Goal: Task Accomplishment & Management: Use online tool/utility

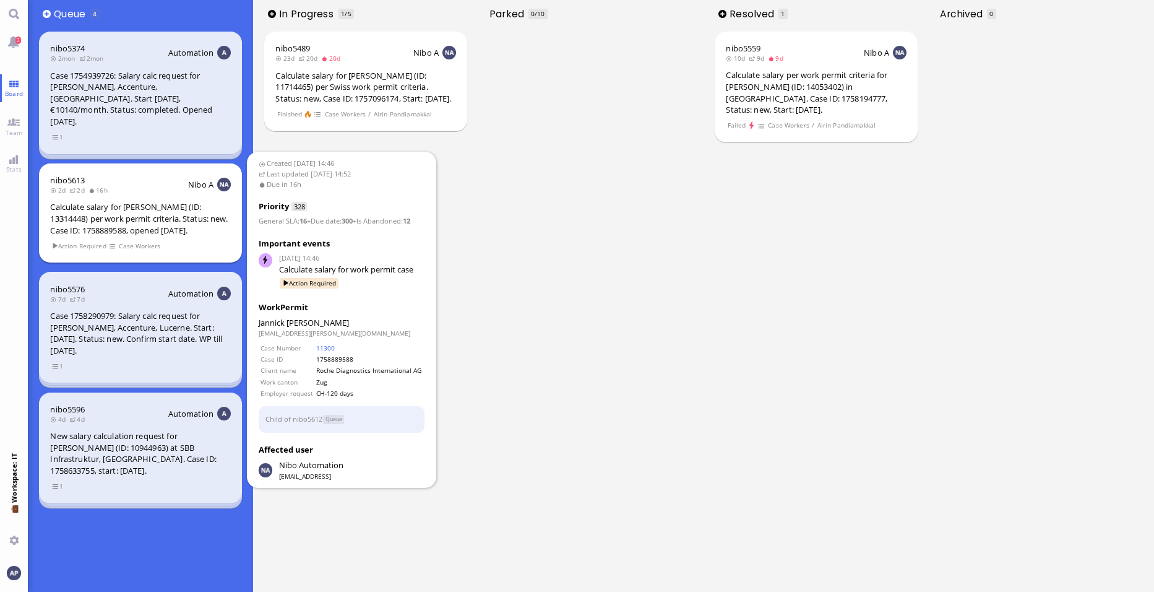
click at [156, 205] on div "Calculate salary for [PERSON_NAME] (ID: 13314448) per work permit criteria. Sta…" at bounding box center [140, 218] width 180 height 35
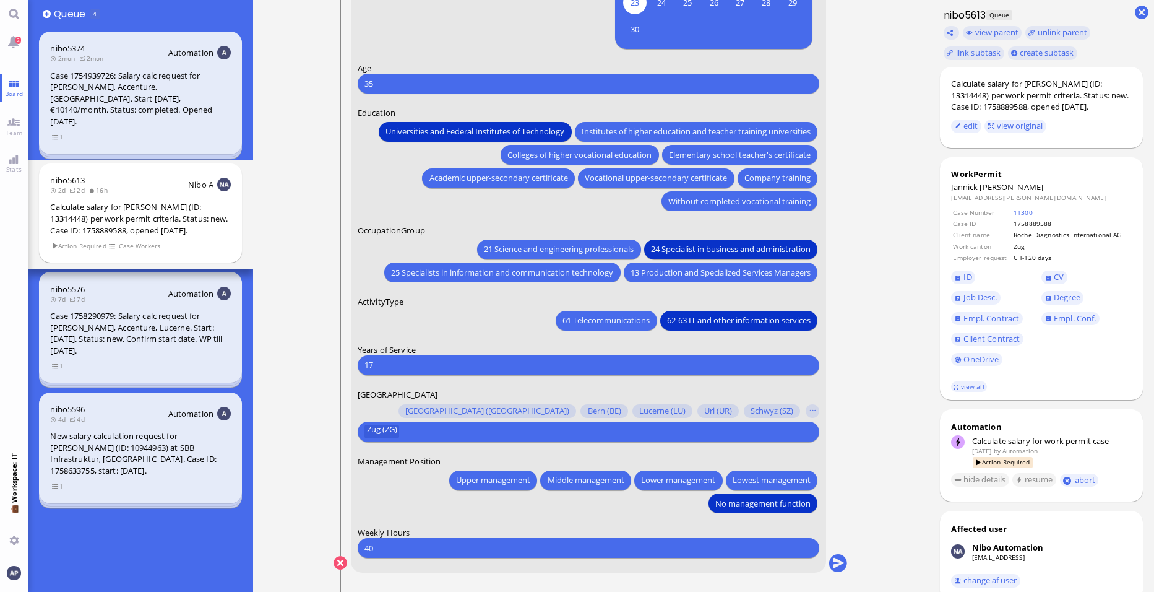
click at [387, 365] on input "17" at bounding box center [588, 364] width 448 height 13
type input "1"
type input "7"
click at [314, 386] on nitautoscroll "[DATE] 14:46 by Automation Automation Calculate eligible salary for work permit…" at bounding box center [591, 296] width 572 height 592
click at [843, 556] on button "submit" at bounding box center [838, 563] width 19 height 19
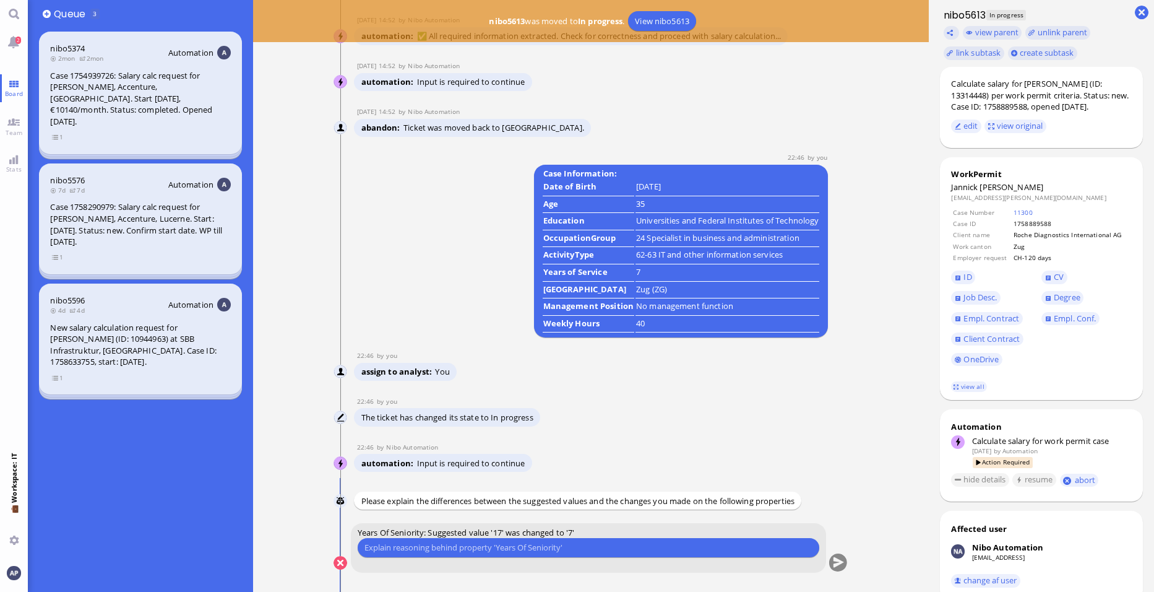
click at [532, 556] on div "Please type something" at bounding box center [589, 548] width 462 height 20
click at [538, 549] on input "text" at bounding box center [588, 547] width 448 height 13
type input "h"
type input "his employment at Homburg & Partner (Part of Accenture) started in [DATE], whic…"
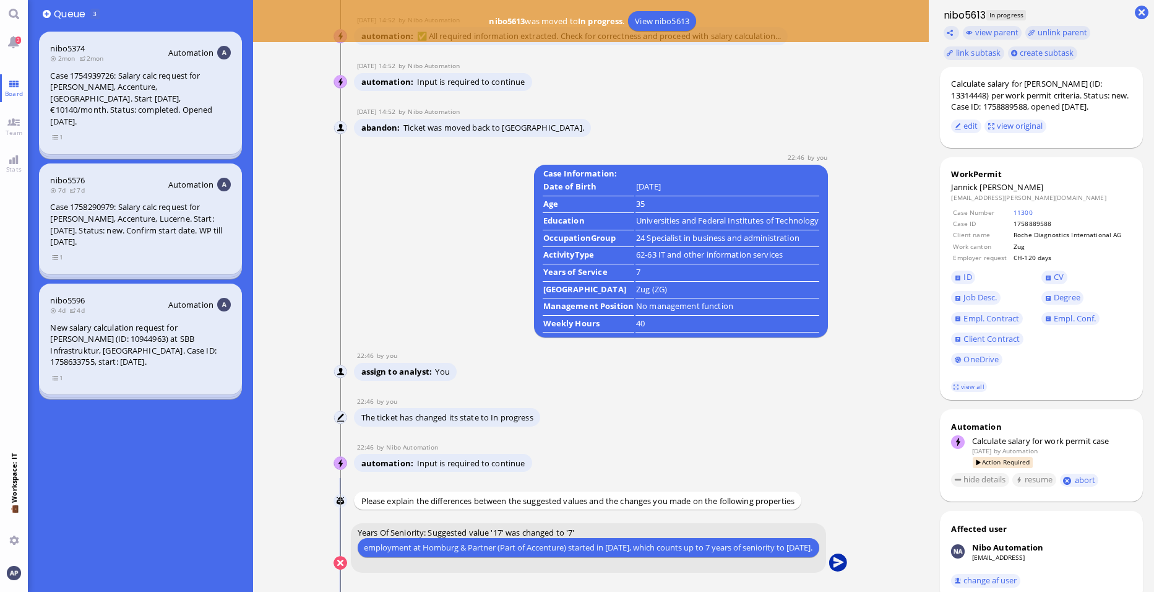
click at [842, 564] on button "submit" at bounding box center [838, 563] width 19 height 19
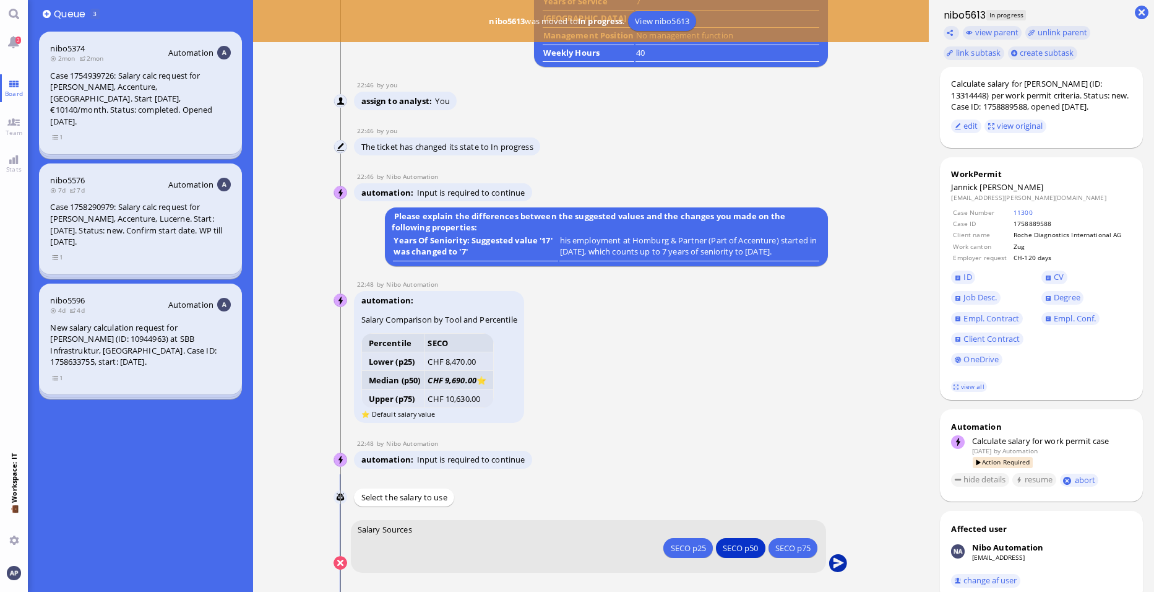
click at [835, 561] on button "submit" at bounding box center [838, 563] width 19 height 19
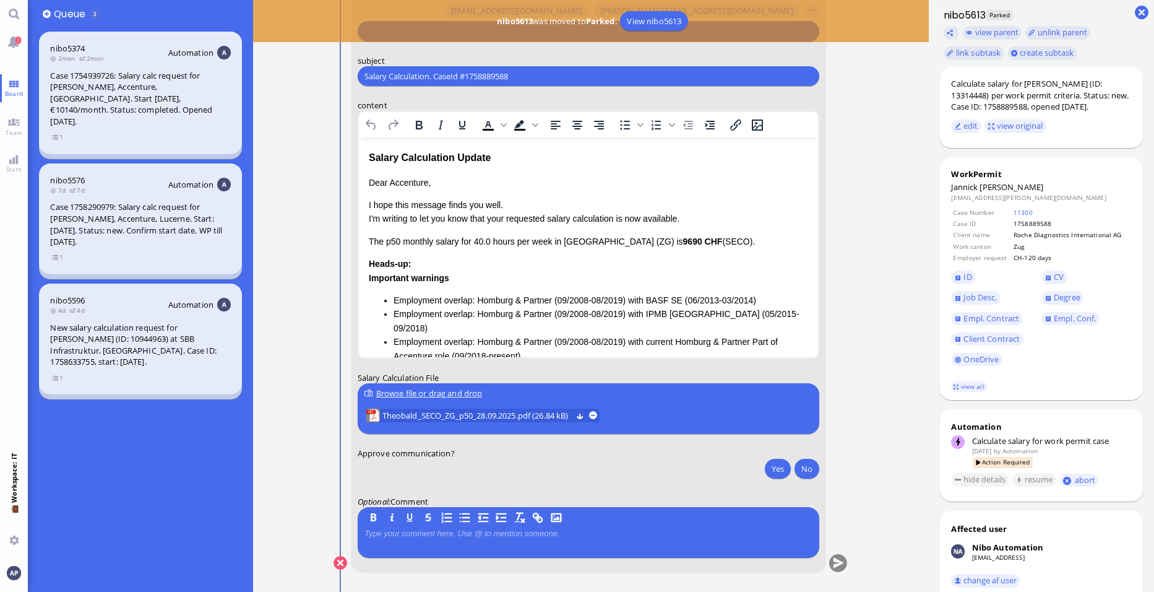
click at [428, 262] on div "Heads-up: Important warnings Employment overlap: Homburg & Partner (09/2008-08/…" at bounding box center [588, 316] width 439 height 119
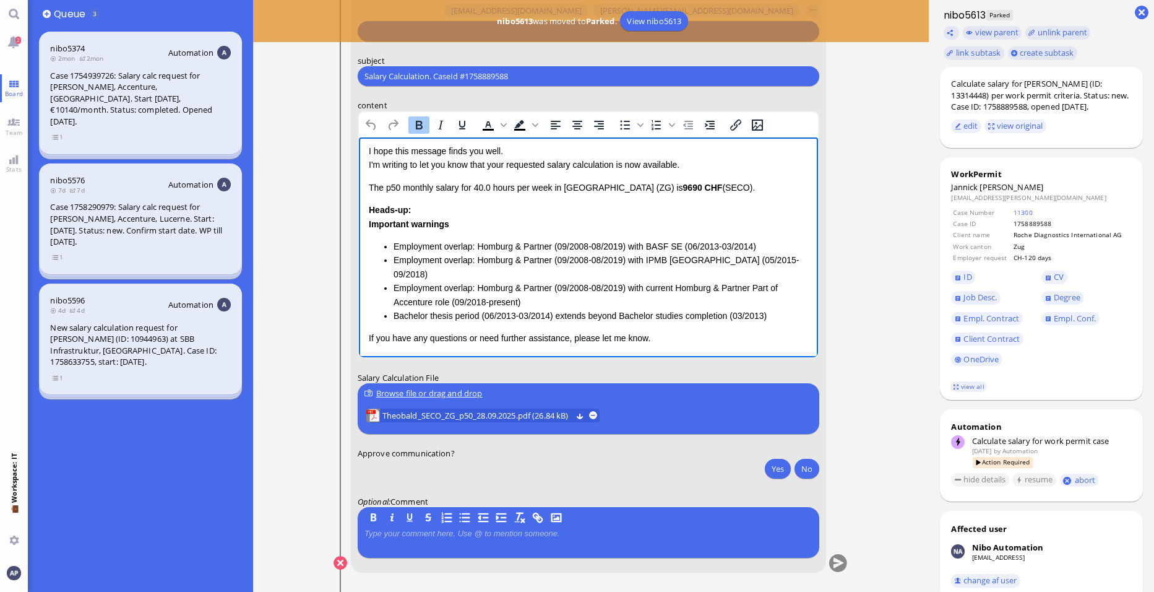
scroll to position [114, 0]
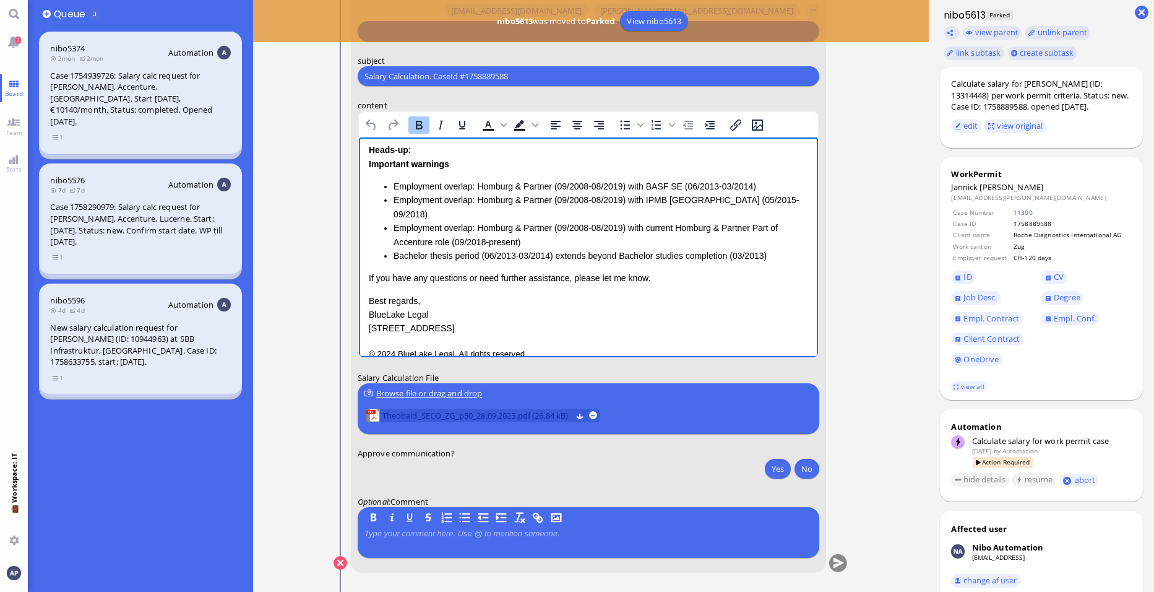
click at [503, 416] on span "Theobald_SECO_ZG_p50_28.09.2025.pdf (26.84 kB)" at bounding box center [477, 415] width 190 height 14
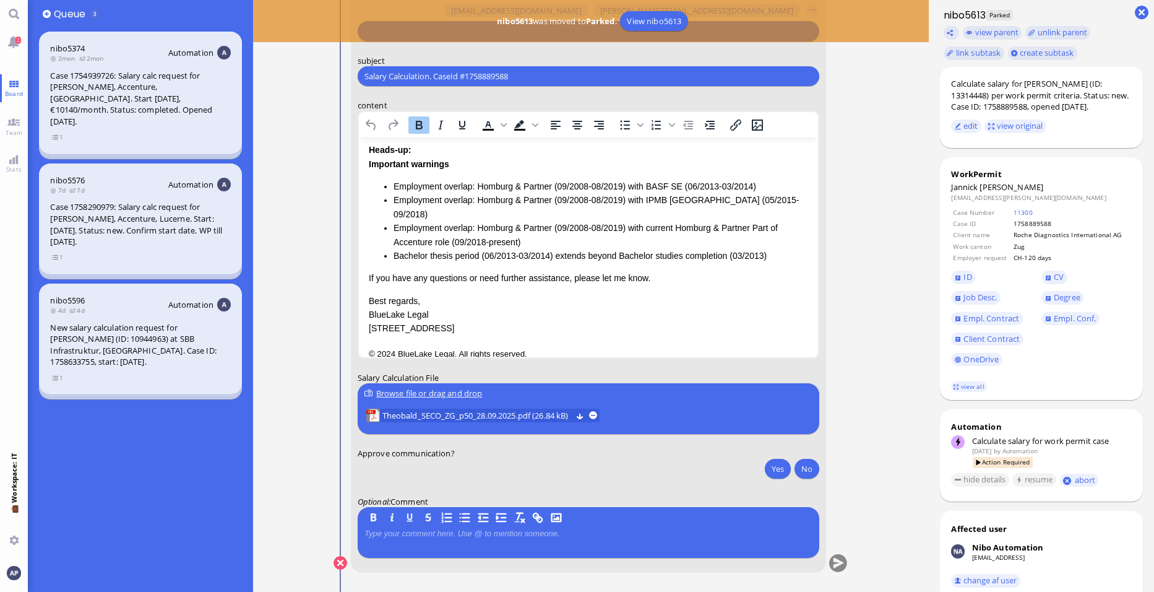
scroll to position [0, 0]
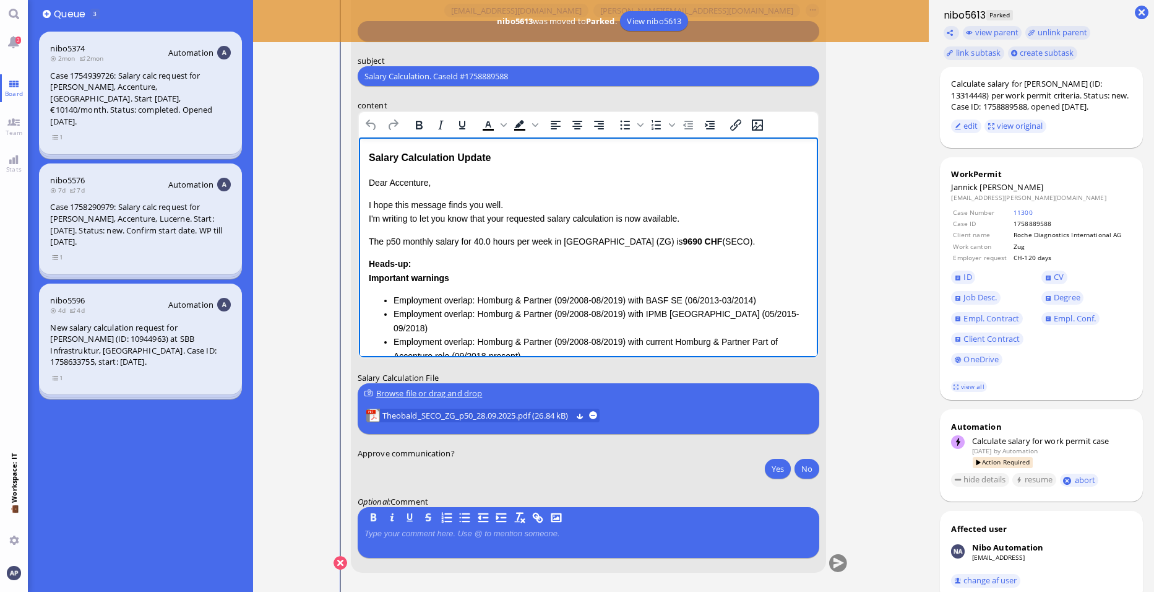
drag, startPoint x: 719, startPoint y: 246, endPoint x: 361, endPoint y: 222, distance: 358.5
click at [361, 222] on html "Salary Calculation Update Dear Accenture, I hope this message finds you well. I…" at bounding box center [588, 312] width 459 height 350
click at [377, 237] on p "The p50 monthly salary for 40.0 hours per week in [GEOGRAPHIC_DATA] (ZG) is 969…" at bounding box center [588, 242] width 439 height 14
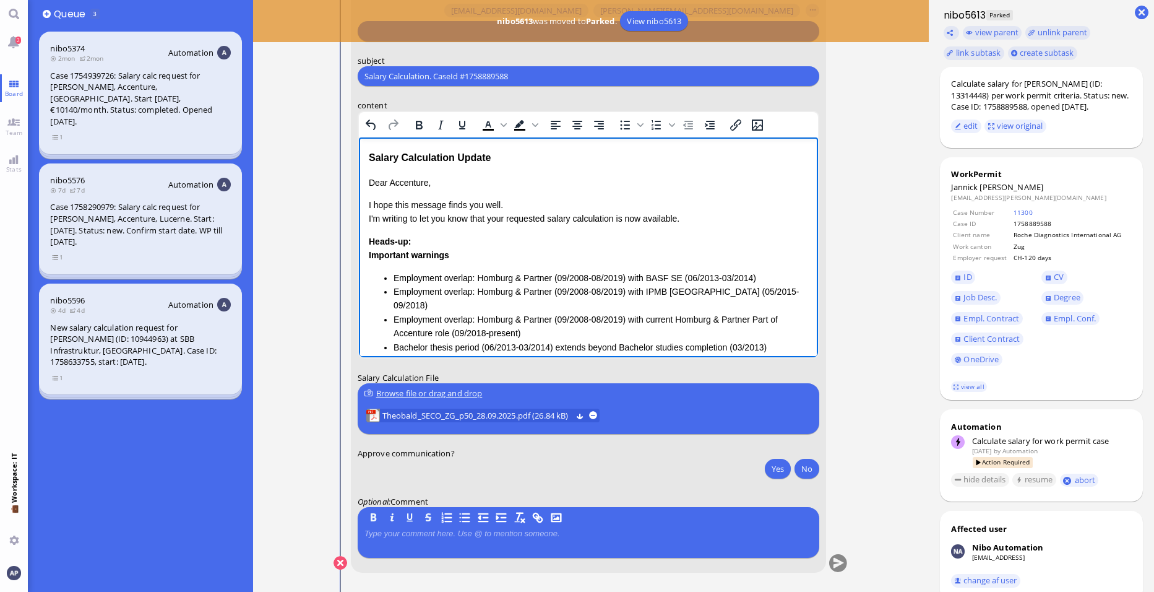
click at [372, 217] on p "I hope this message finds you well. I'm writing to let you know that your reque…" at bounding box center [588, 212] width 439 height 28
click at [488, 218] on p "I hope this message finds you well. Please be informed that the your requested …" at bounding box center [588, 212] width 439 height 28
click at [645, 219] on p "I hope this message finds you well. Please be informed that the requested salar…" at bounding box center [588, 212] width 439 height 28
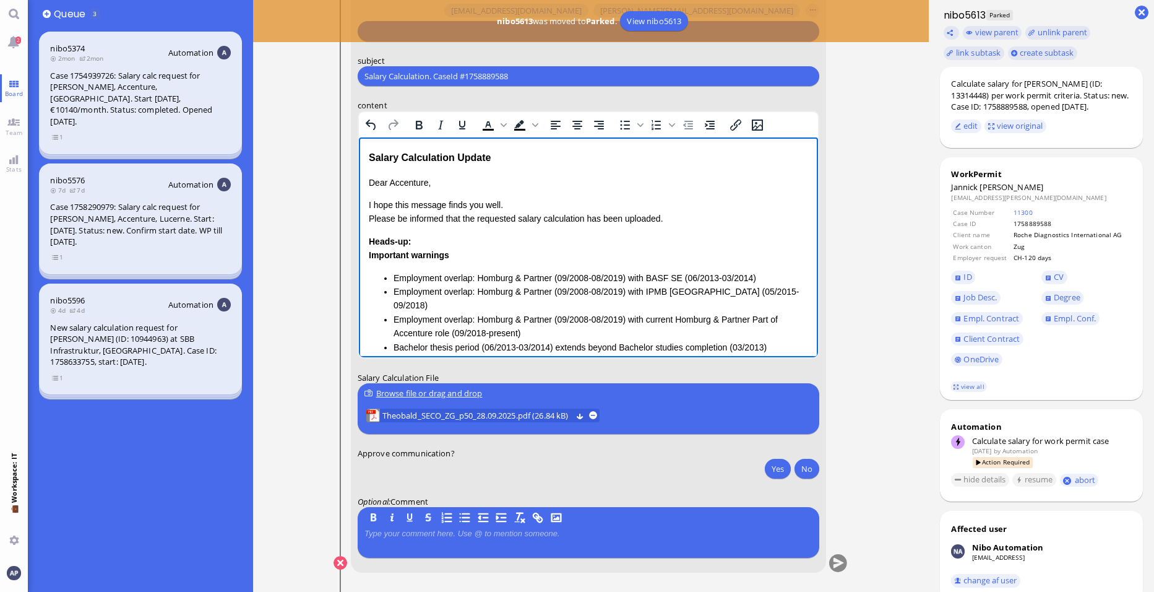
click at [583, 218] on p "I hope this message finds you well. Please be informed that the requested salar…" at bounding box center [588, 212] width 439 height 28
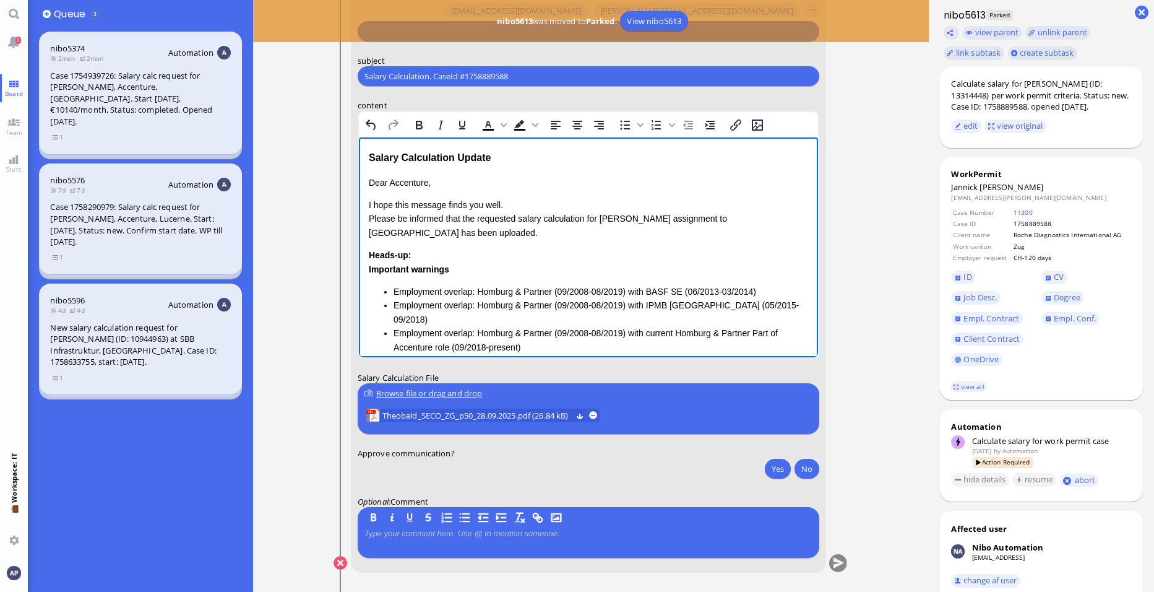
click at [429, 234] on p "I hope this message finds you well. Please be informed that the requested salar…" at bounding box center [588, 218] width 439 height 41
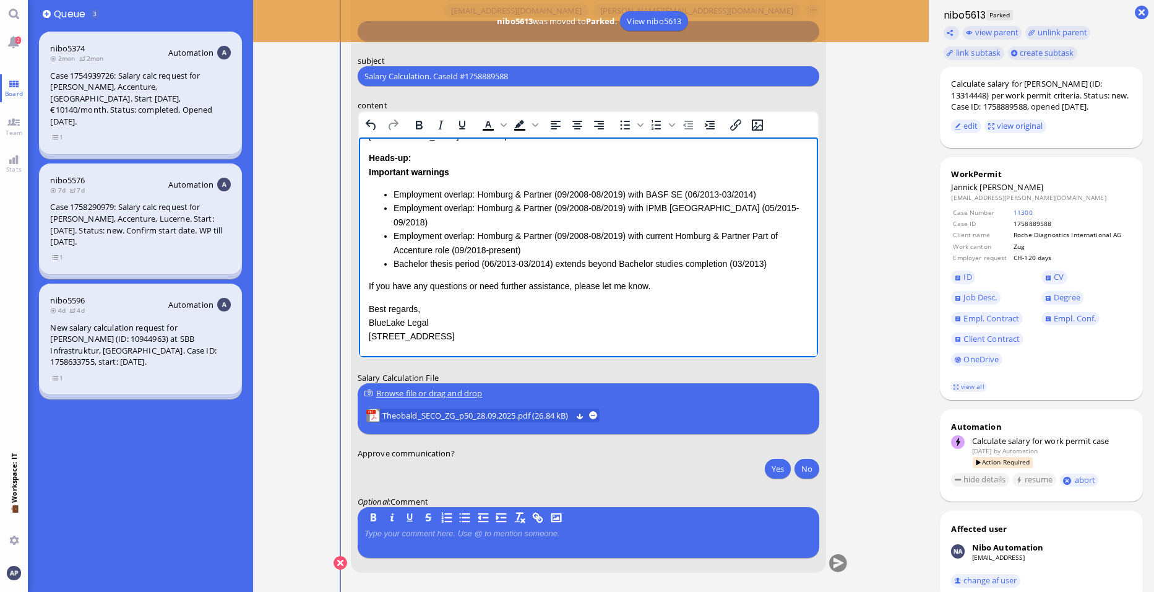
scroll to position [98, 0]
click at [770, 269] on li "Bachelor thesis period (06/2013-03/2014) extends beyond Bachelor studies comple…" at bounding box center [601, 263] width 415 height 14
click at [482, 220] on li "Employment overlap: Homburg & Partner (09/2008-08/2019) with IPMB [GEOGRAPHIC_D…" at bounding box center [601, 214] width 415 height 28
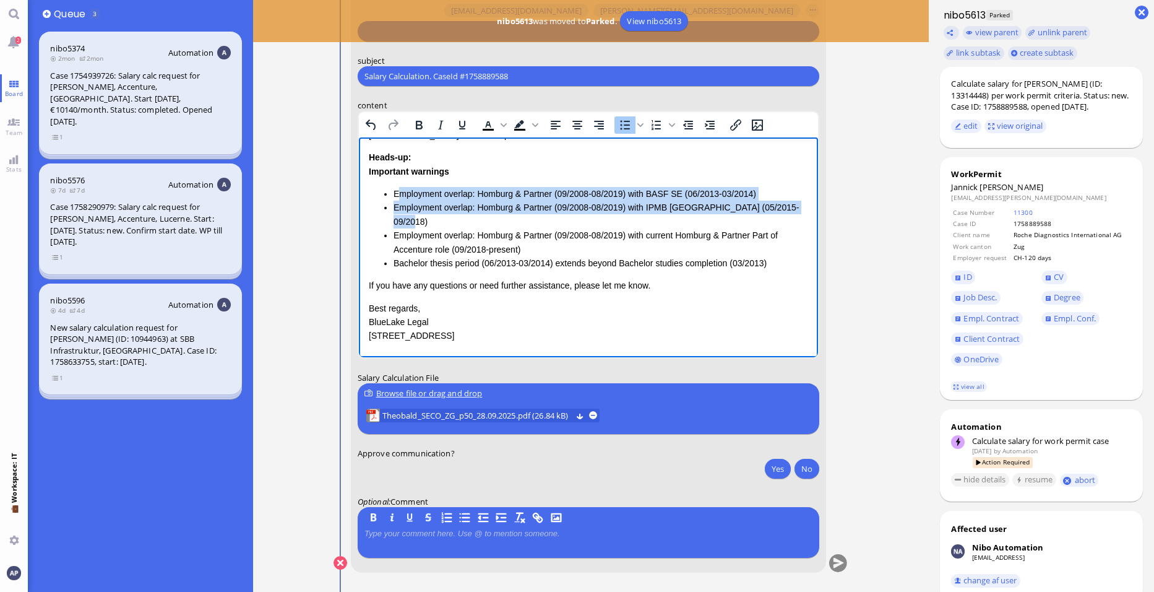
drag, startPoint x: 446, startPoint y: 220, endPoint x: 397, endPoint y: 192, distance: 55.7
click at [397, 192] on ul "Employment overlap: Homburg & Partner (09/2008-08/2019) with BASF SE (06/2013-0…" at bounding box center [588, 228] width 439 height 83
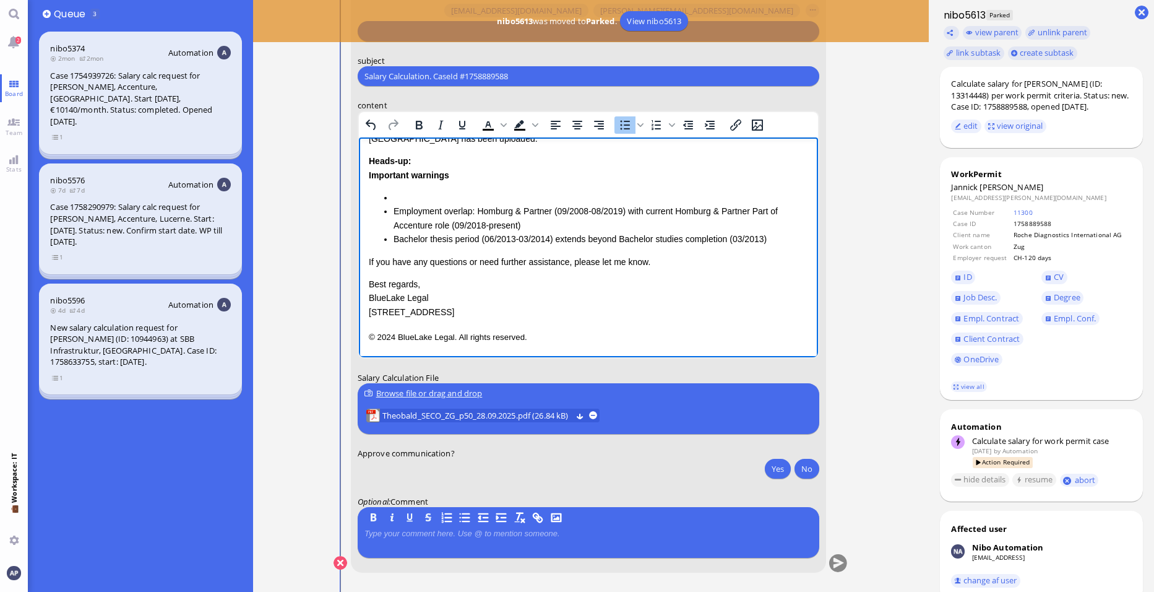
scroll to position [80, 0]
drag, startPoint x: 462, startPoint y: 183, endPoint x: 355, endPoint y: 183, distance: 106.4
click at [359, 183] on html "Salary Calculation Update Dear Accenture, I hope this message finds you well. P…" at bounding box center [588, 207] width 459 height 299
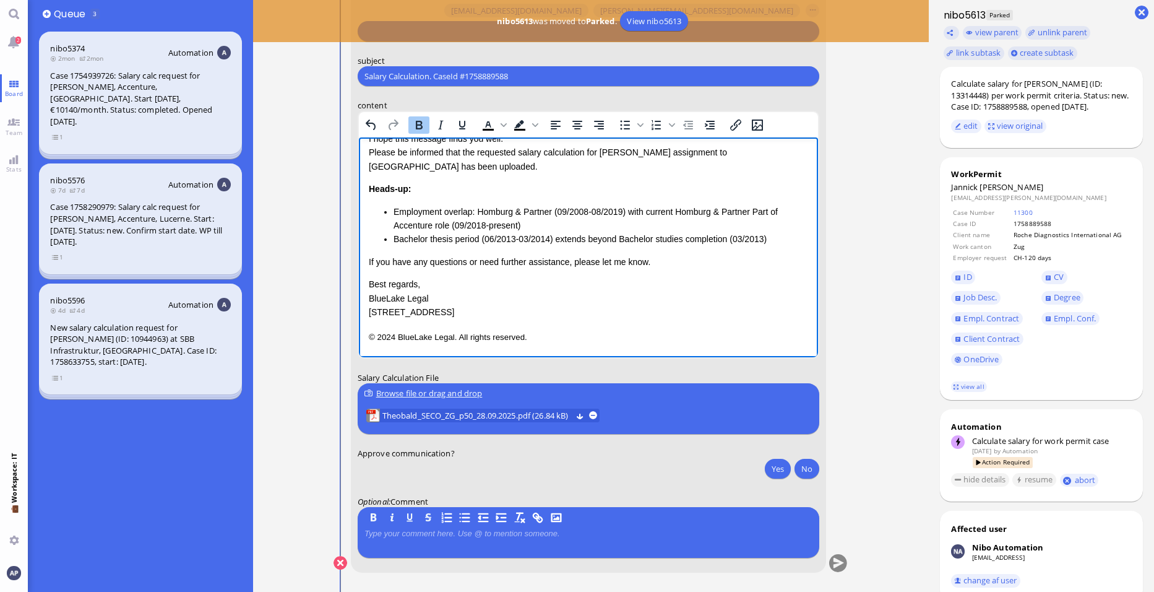
click at [414, 215] on li "Employment overlap: Homburg & Partner (09/2008-08/2019) with current Homburg & …" at bounding box center [601, 219] width 415 height 28
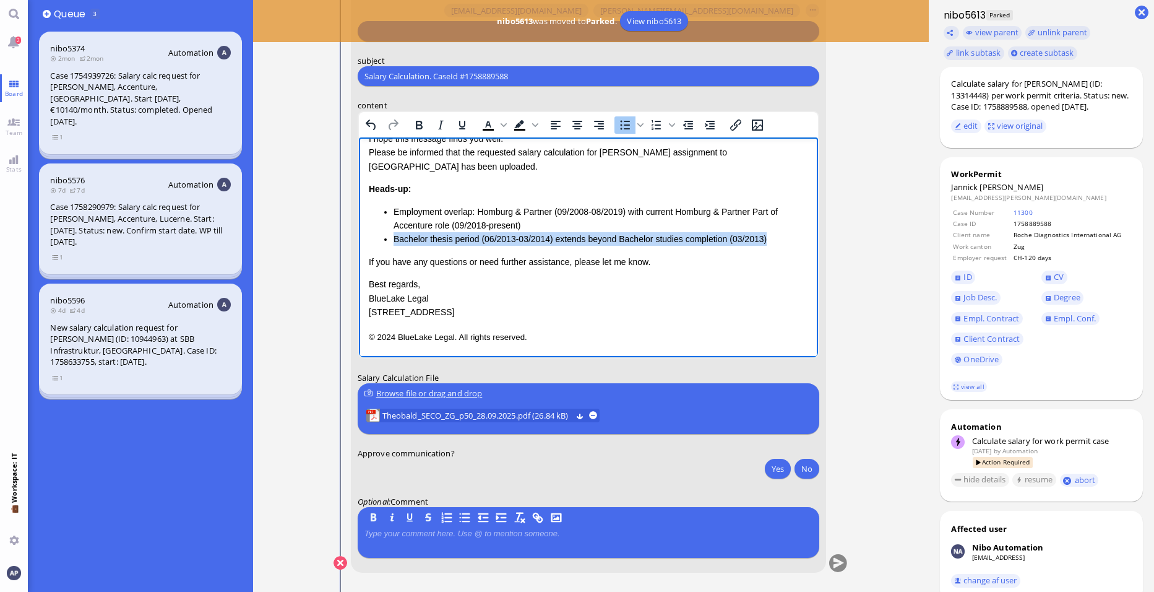
drag, startPoint x: 774, startPoint y: 242, endPoint x: 390, endPoint y: 234, distance: 384.3
click at [390, 234] on ul "Employment overlap: Homburg & Partner (09/2008-08/2019) with current Homburg & …" at bounding box center [588, 225] width 439 height 41
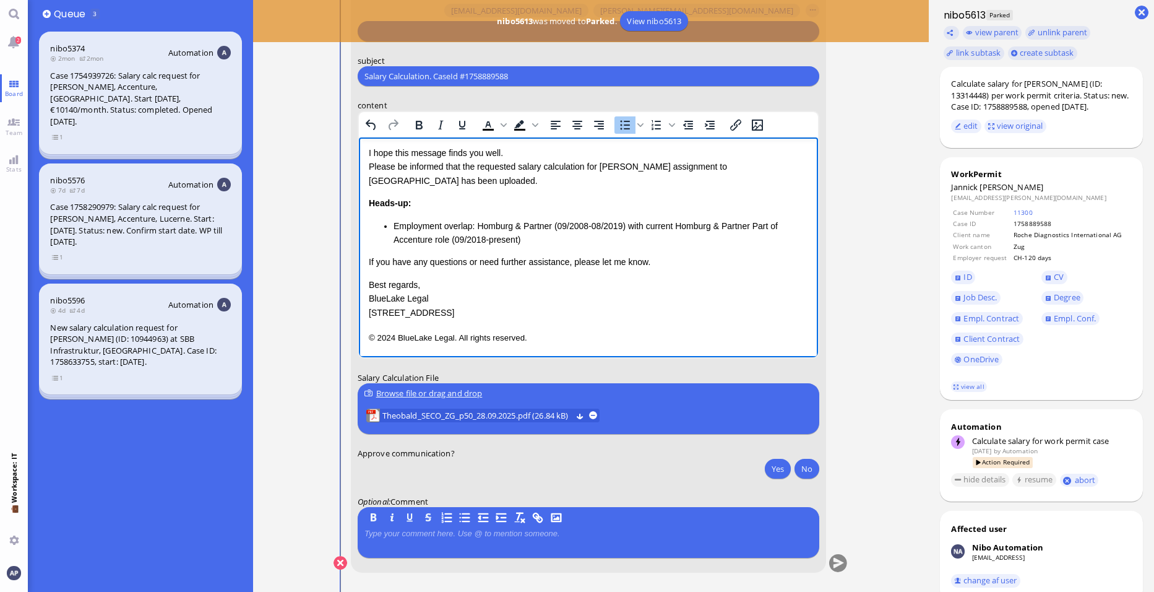
scroll to position [52, 0]
click at [394, 226] on li "Employment overlap: Homburg & Partner (09/2008-08/2019) with current Homburg & …" at bounding box center [601, 233] width 415 height 28
click at [619, 223] on li "Please confirm, whether there was an Employment overlap: Homburg & Partner (09/…" at bounding box center [601, 233] width 415 height 28
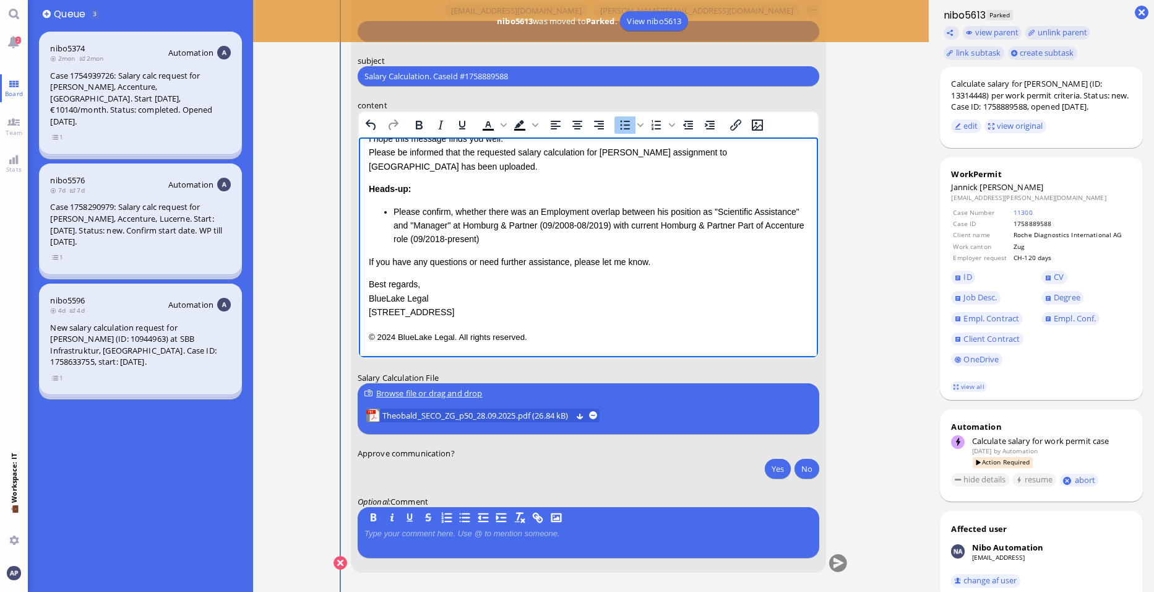
click at [796, 209] on li "Please confirm, whether there was an Employment overlap between his position as…" at bounding box center [601, 225] width 415 height 41
click at [616, 226] on li "Please confirm, whether there was an Employment overlap between his position as…" at bounding box center [601, 225] width 415 height 41
drag, startPoint x: 668, startPoint y: 241, endPoint x: 686, endPoint y: 225, distance: 23.7
click at [686, 225] on li "Please confirm, whether there was an Employment overlap between his position as…" at bounding box center [601, 225] width 415 height 41
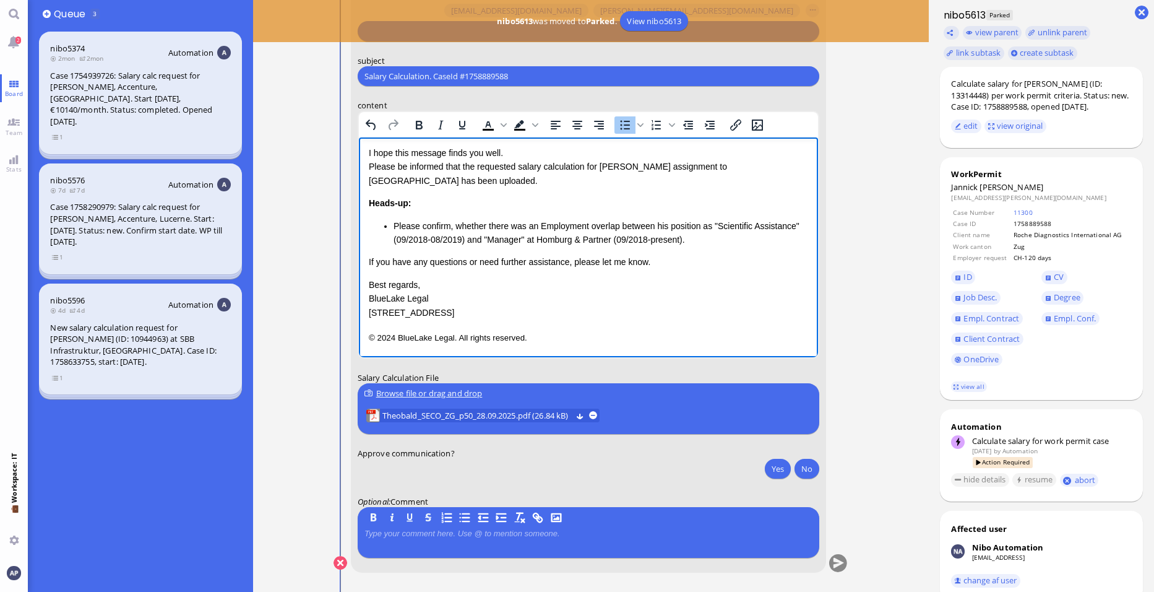
click at [518, 230] on li "Please confirm, whether there was an Employment overlap between his position as…" at bounding box center [601, 233] width 415 height 28
click at [702, 237] on li "Please confirm, whether there was an Employment overlap between his position as…" at bounding box center [601, 233] width 415 height 28
click at [506, 282] on p "Best regards, BlueLake Legal [STREET_ADDRESS]" at bounding box center [588, 298] width 439 height 41
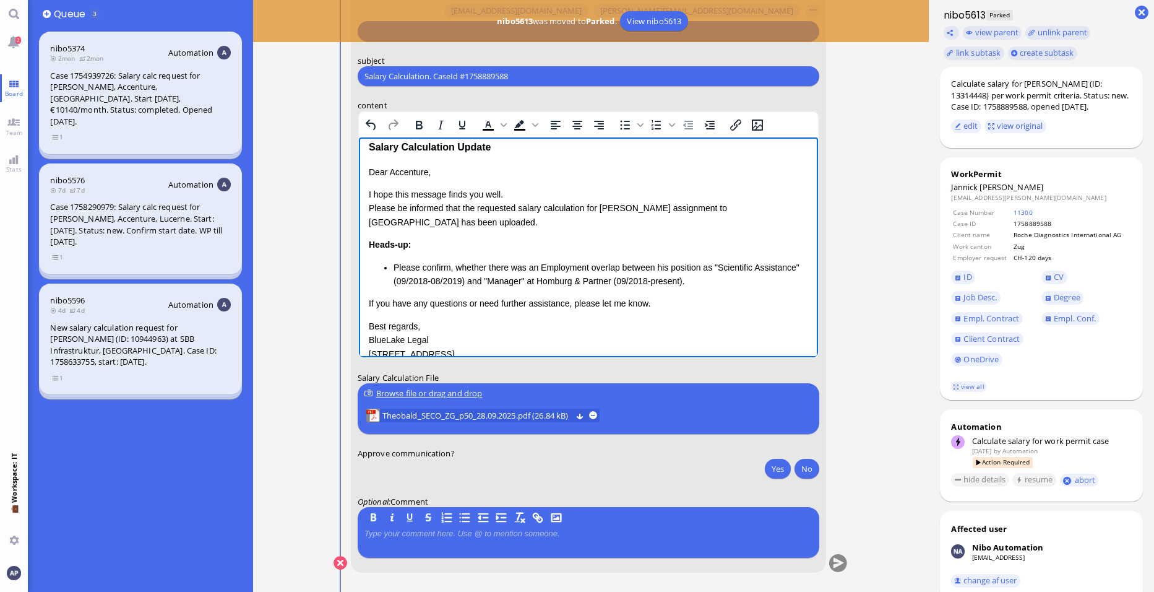
scroll to position [0, 0]
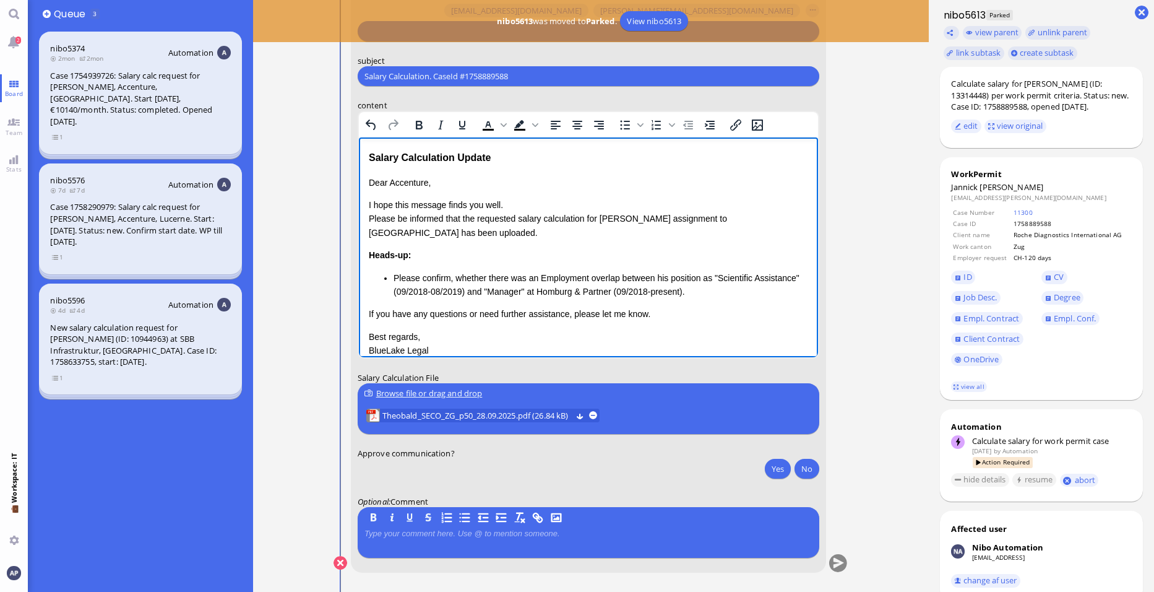
click at [435, 224] on p "I hope this message finds you well. Please be informed that the requested salar…" at bounding box center [588, 218] width 439 height 41
click at [408, 181] on p "Dear Accenture," at bounding box center [588, 183] width 439 height 14
click at [442, 235] on p "I hope this message finds you well. Please be informed that the requested salar…" at bounding box center [588, 218] width 439 height 41
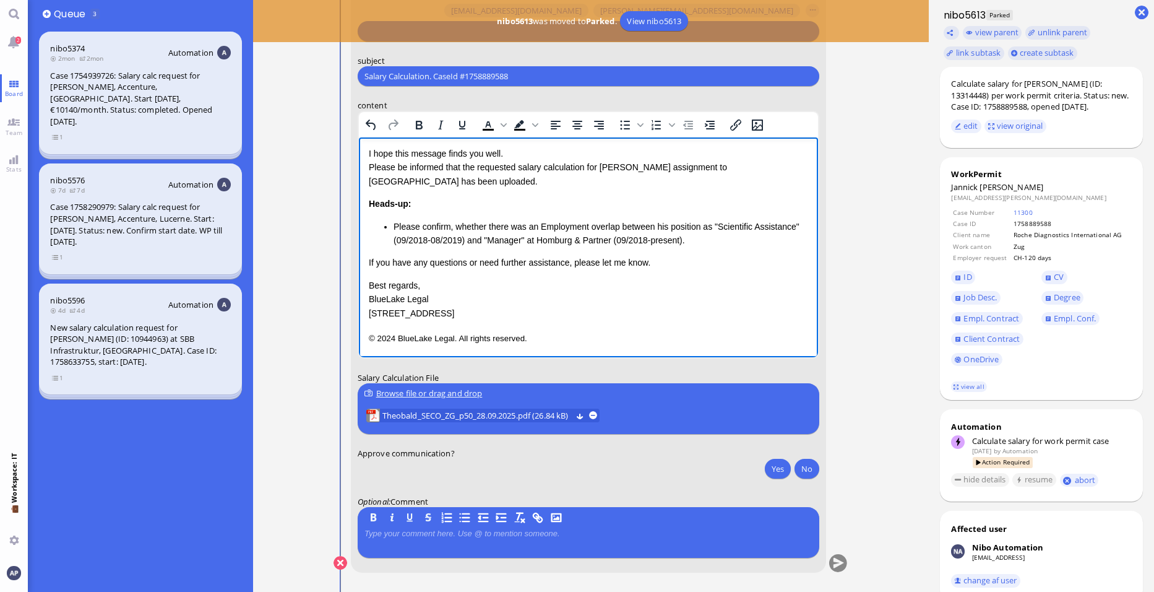
scroll to position [52, 0]
drag, startPoint x: 615, startPoint y: 239, endPoint x: 679, endPoint y: 235, distance: 64.5
click at [679, 235] on li "Please confirm, whether there was an Employment overlap between his position as…" at bounding box center [601, 233] width 415 height 28
click at [683, 237] on li "Please confirm, whether there was an Employment overlap between his position as…" at bounding box center [601, 233] width 415 height 28
drag, startPoint x: 683, startPoint y: 237, endPoint x: 614, endPoint y: 237, distance: 68.7
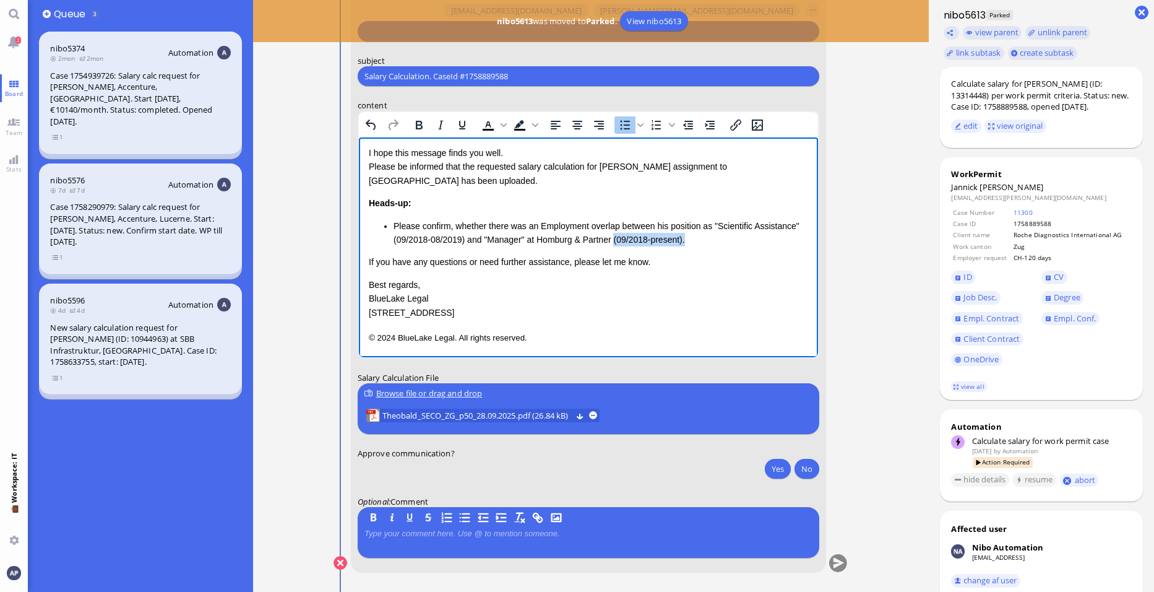
click at [614, 237] on li "Please confirm, whether there was an Employment overlap between his position as…" at bounding box center [601, 233] width 415 height 28
click at [526, 239] on li "Please confirm, whether there was an Employment overlap between his position as…" at bounding box center [601, 233] width 415 height 28
click at [692, 247] on div "Dear [PERSON_NAME], I hope this message finds you well. Please be informed that…" at bounding box center [588, 222] width 439 height 196
click at [702, 237] on li "Please confirm, whether there was an Employment overlap between his position as…" at bounding box center [601, 233] width 415 height 28
click at [776, 466] on button "Yes" at bounding box center [778, 469] width 26 height 20
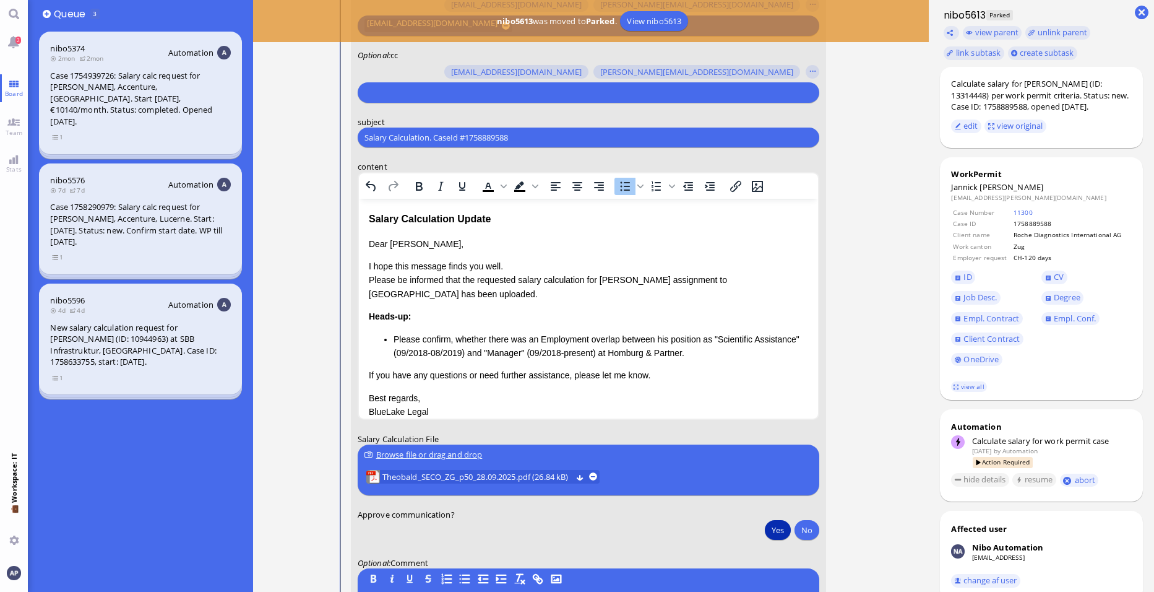
scroll to position [-62, 0]
click at [517, 215] on div "Salary Calculation Update" at bounding box center [588, 220] width 439 height 16
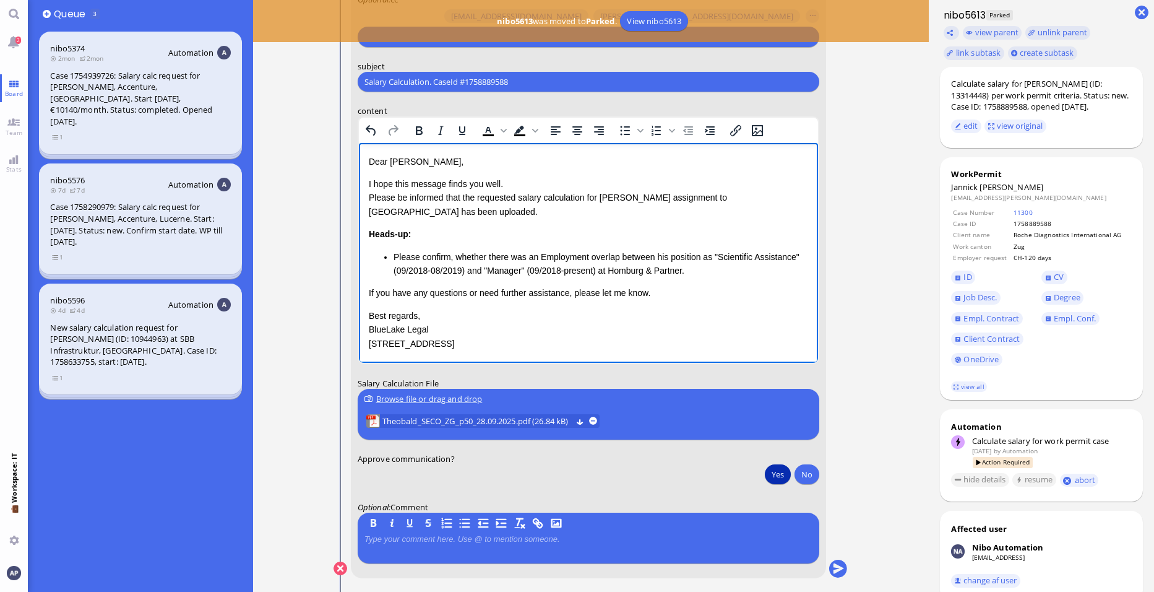
scroll to position [0, 0]
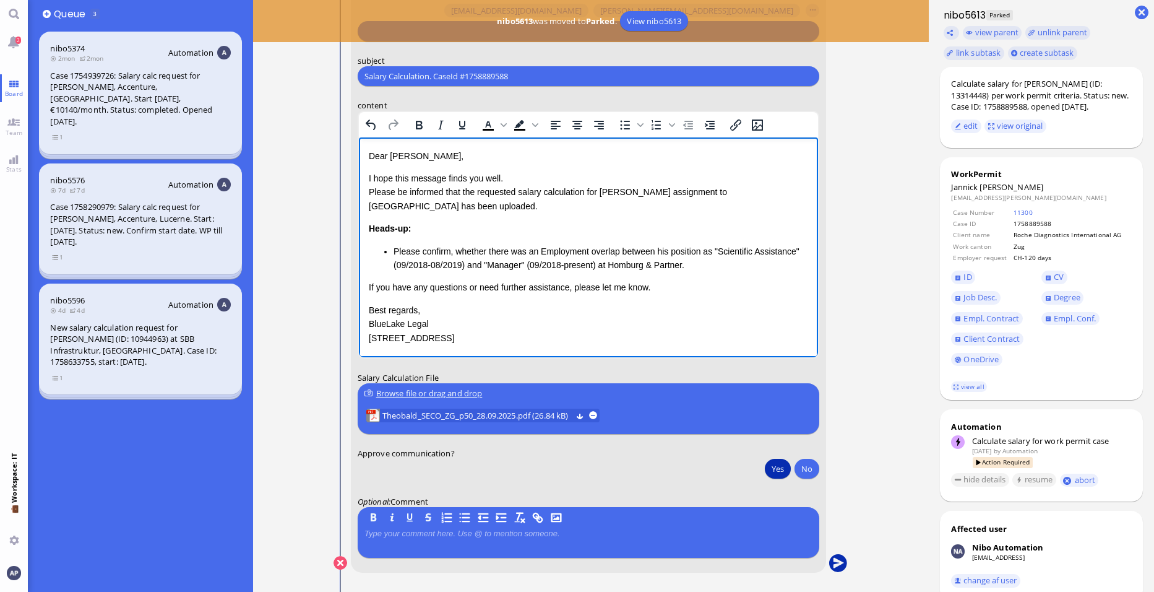
click at [840, 561] on button "submit" at bounding box center [838, 563] width 19 height 19
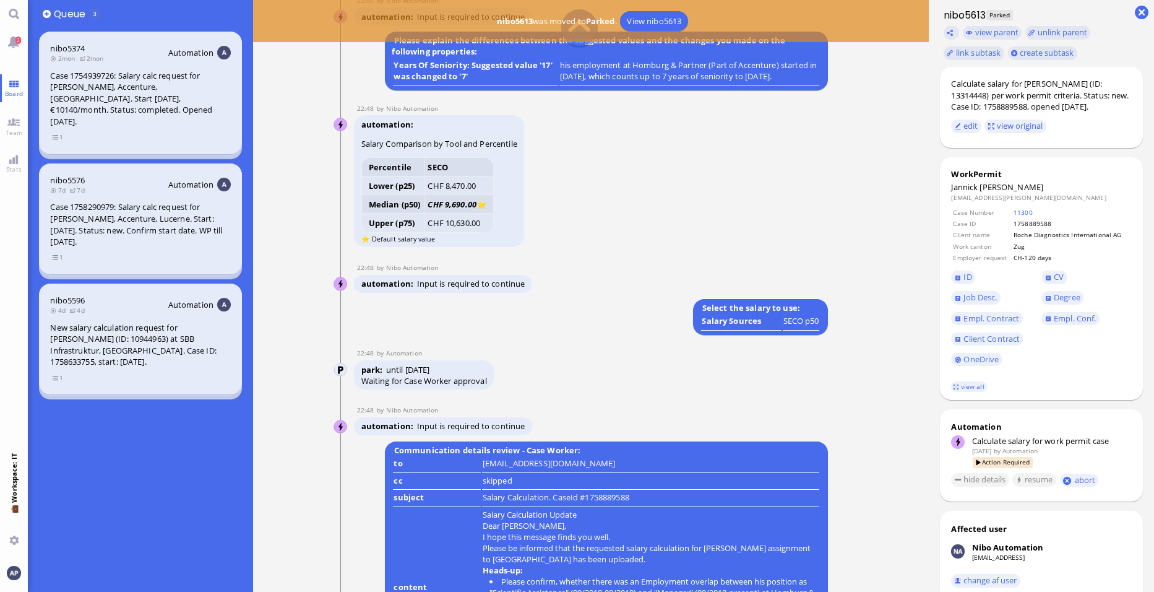
scroll to position [-1120, 0]
